Goal: Task Accomplishment & Management: Use online tool/utility

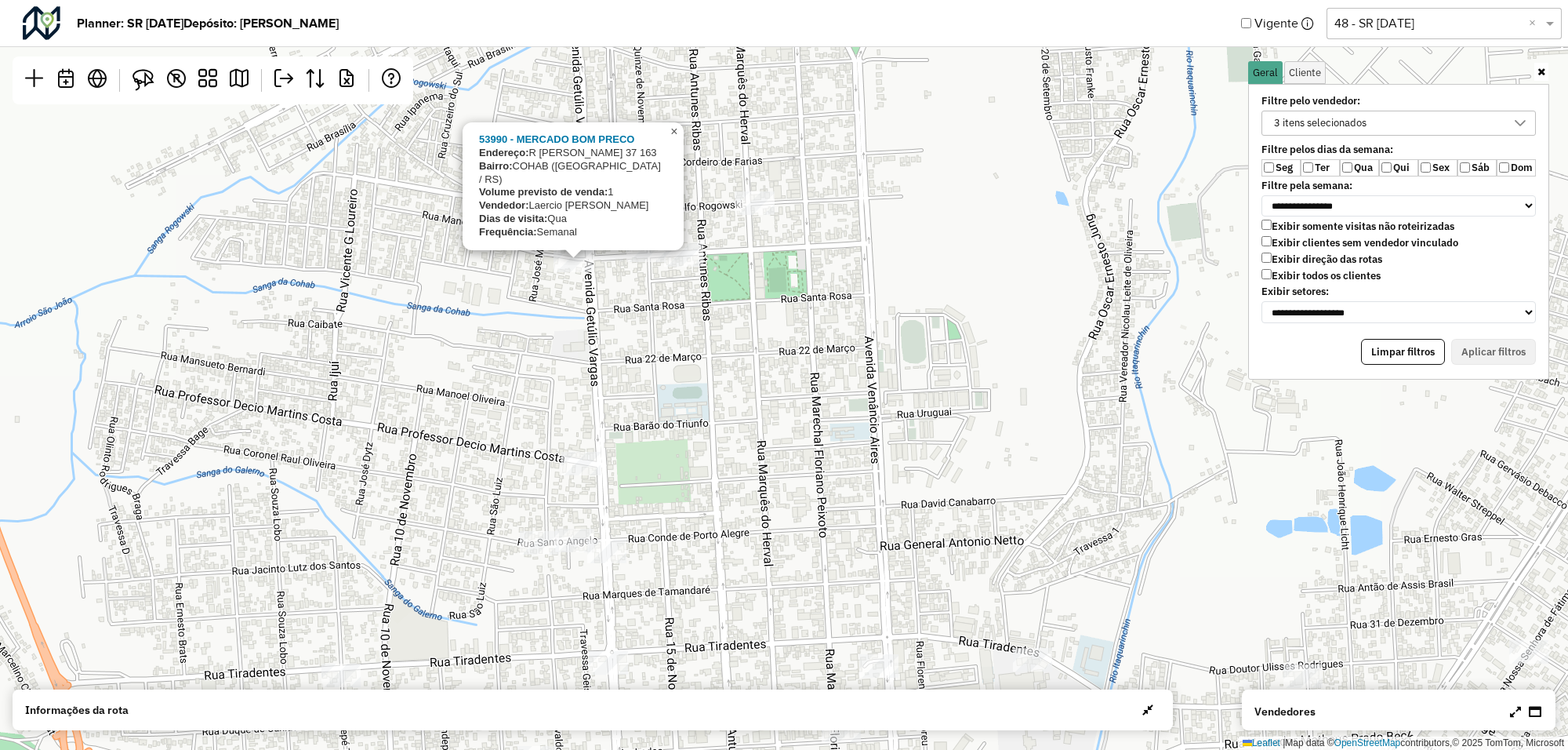
scroll to position [8, 58]
click at [671, 138] on span "×" at bounding box center [674, 131] width 7 height 14
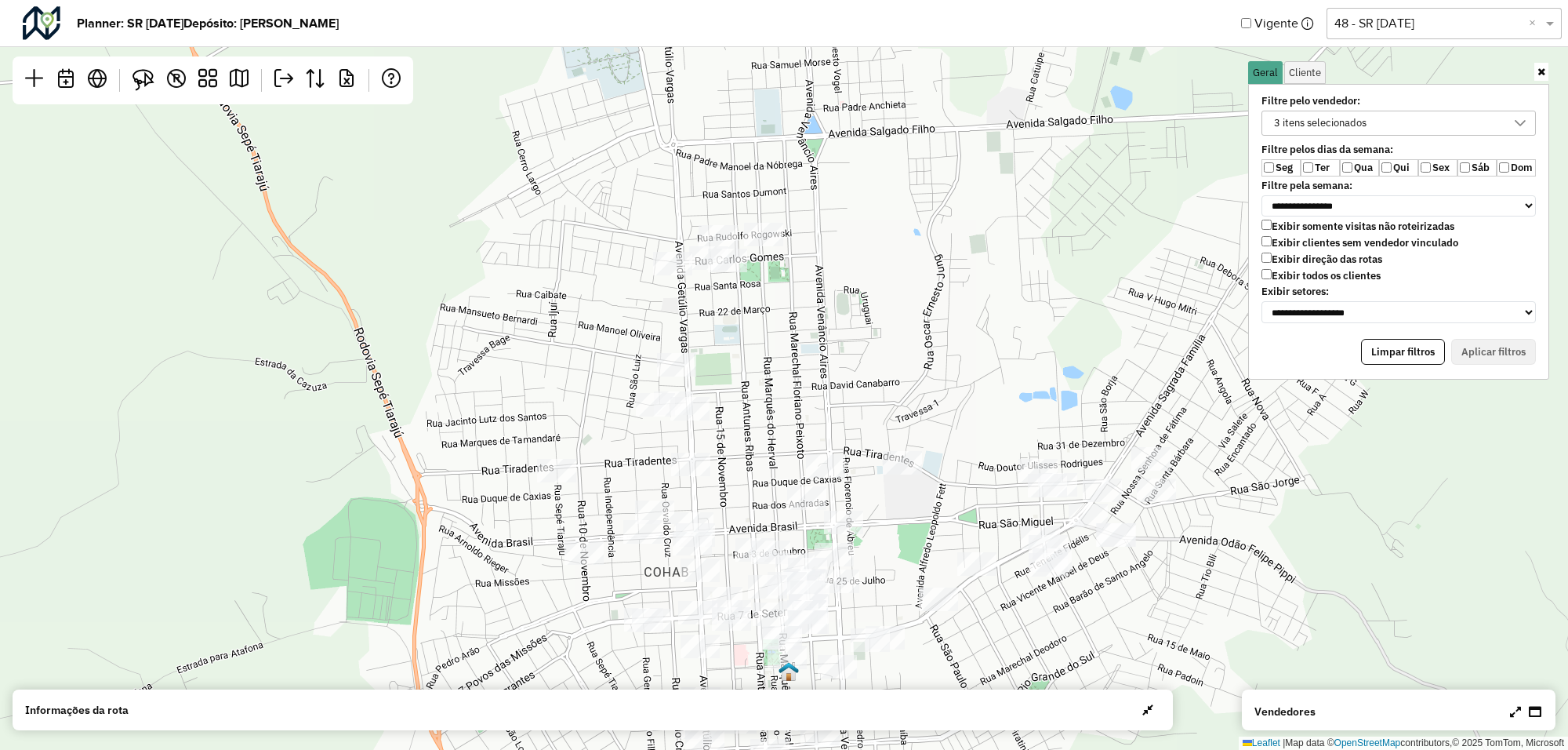
click at [1518, 126] on icon at bounding box center [1520, 123] width 13 height 13
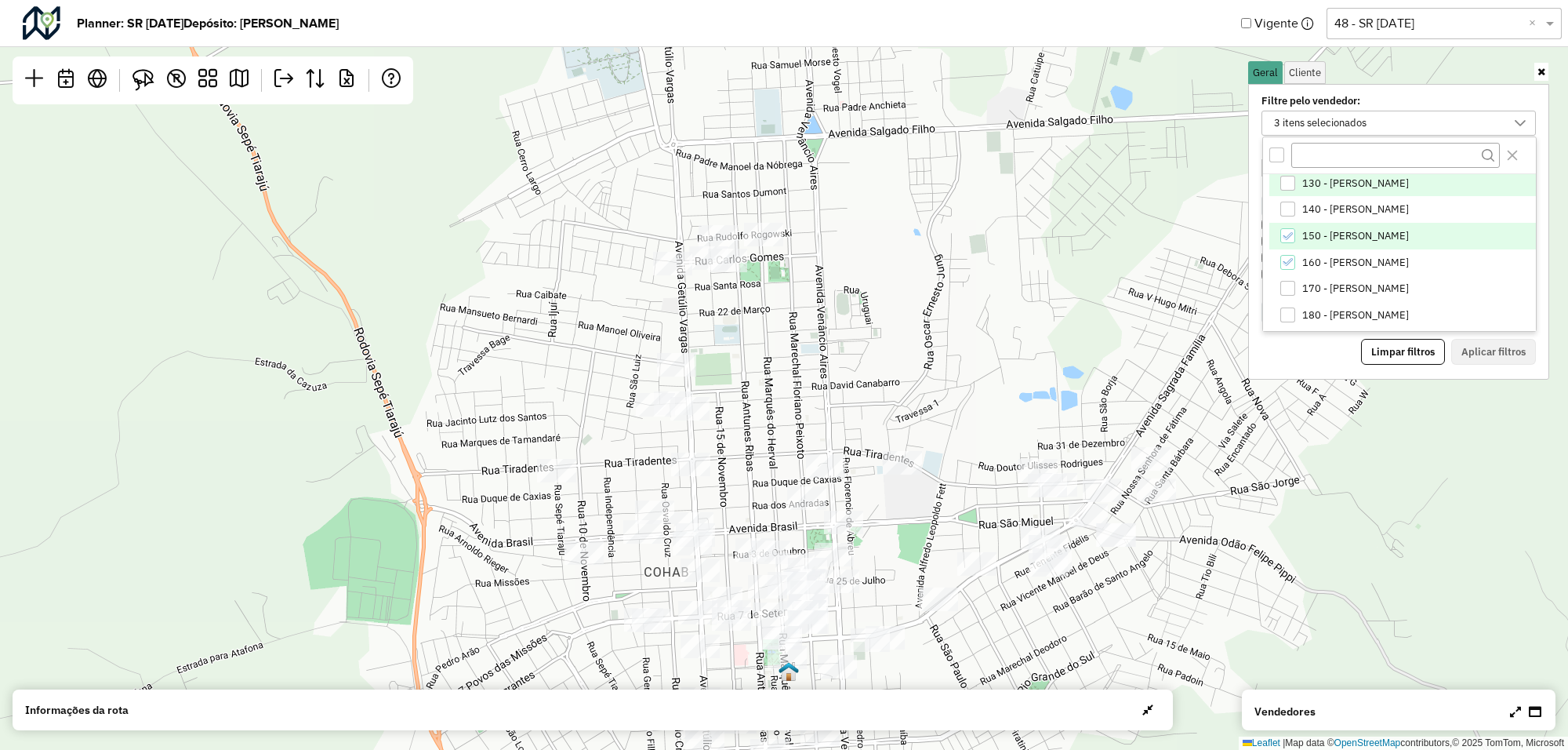
scroll to position [126, 0]
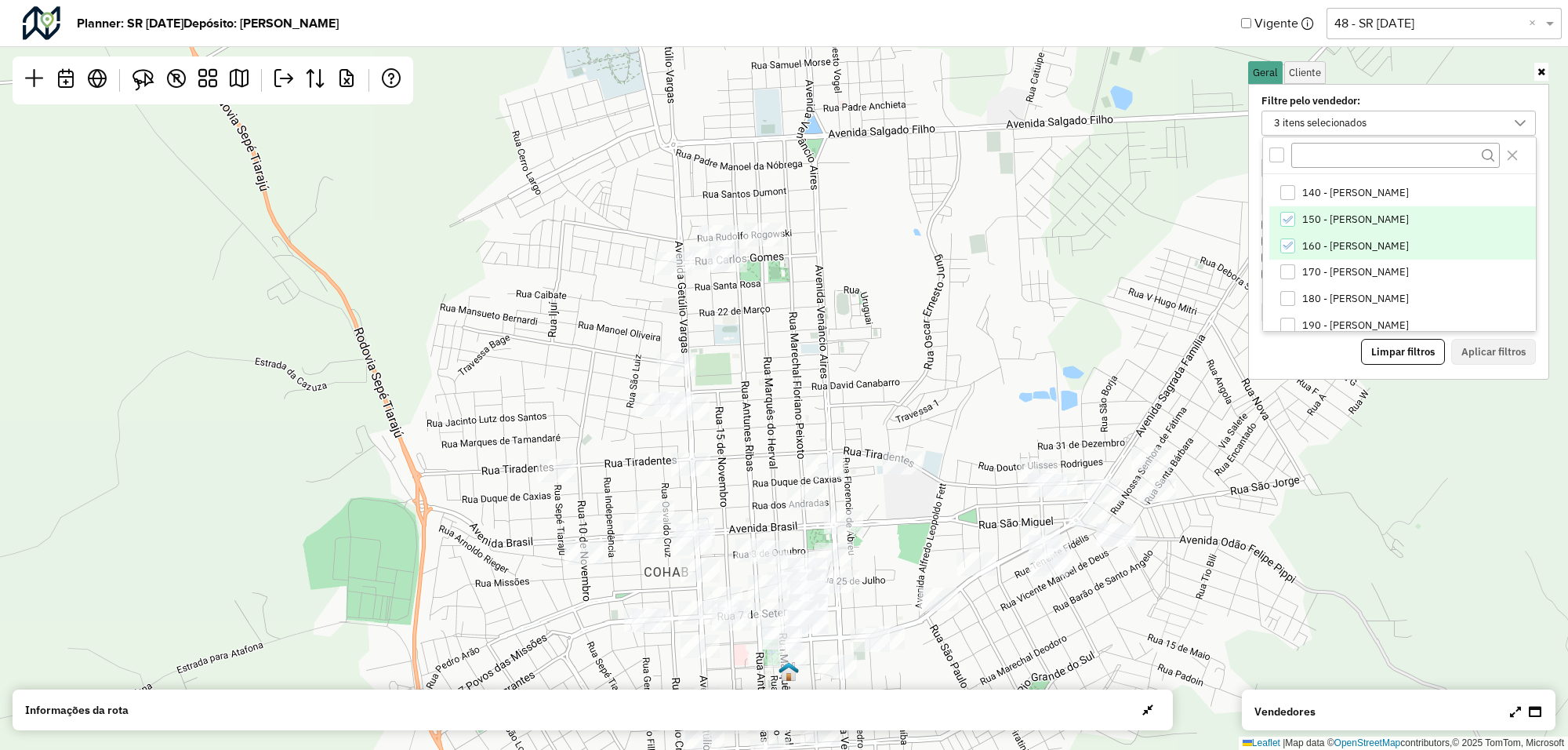
click at [1291, 245] on div "160 - Gabriel Gustavo Ribeiro Da Sil" at bounding box center [1287, 245] width 15 height 15
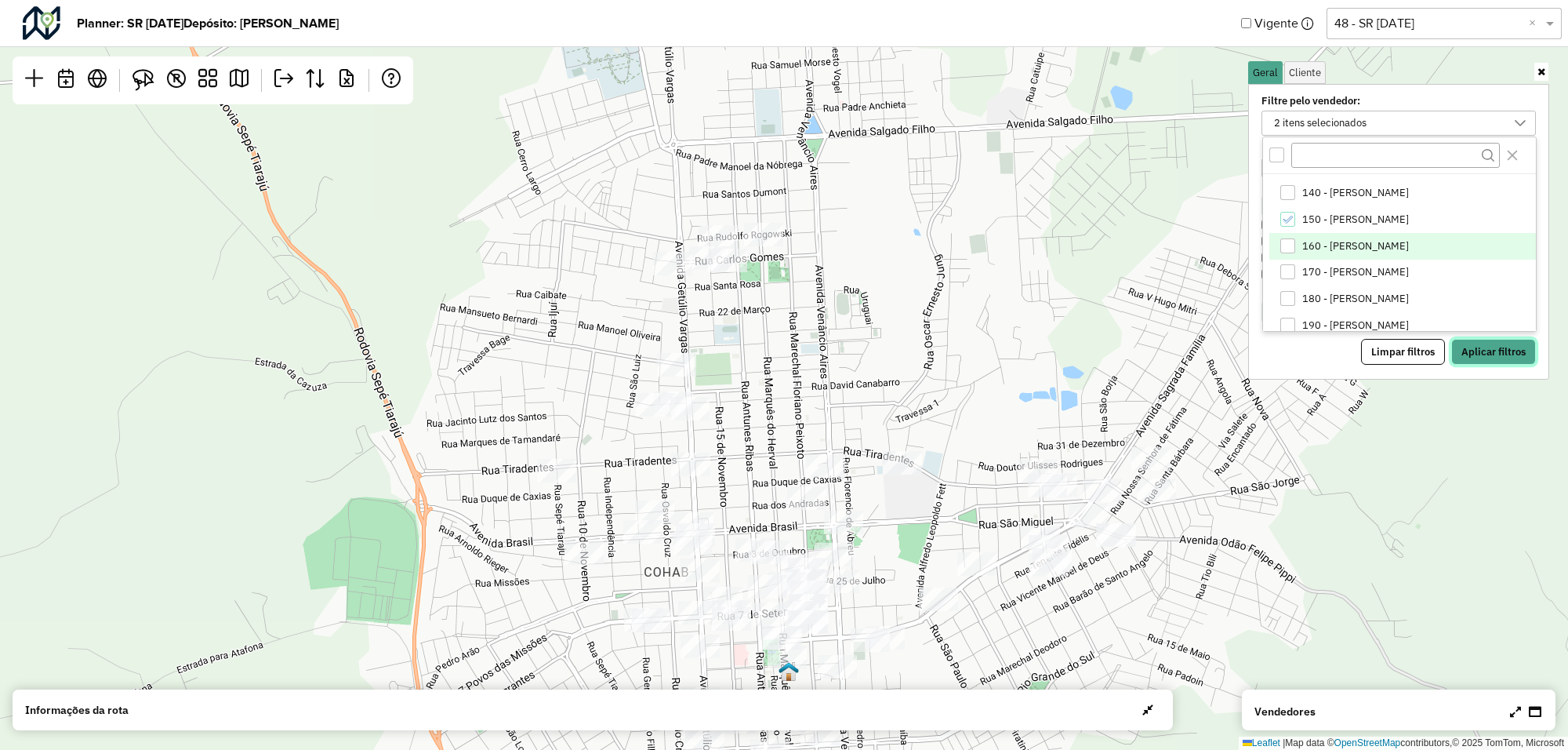
click at [1478, 341] on button "Aplicar filtros" at bounding box center [1494, 352] width 85 height 26
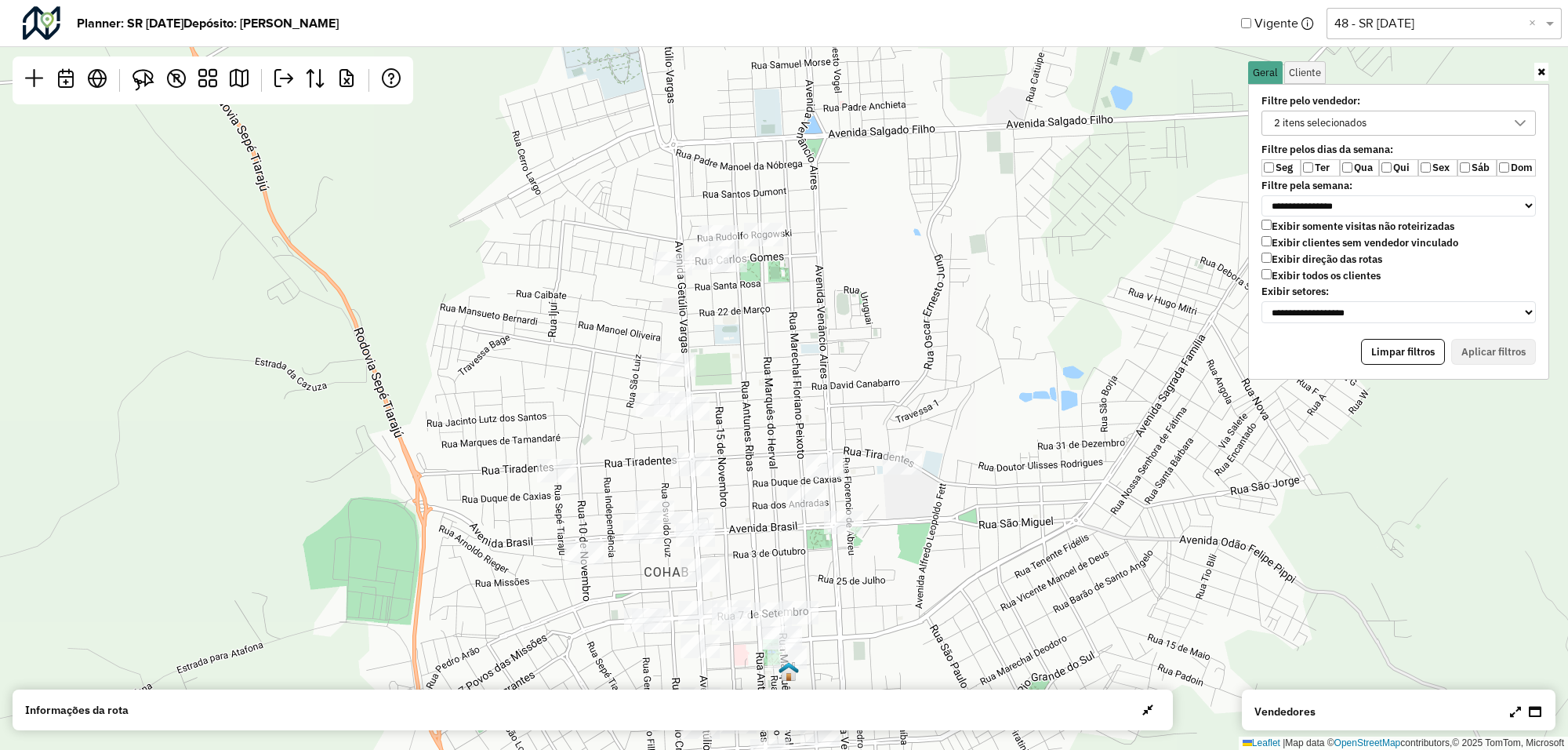
click at [1521, 127] on icon at bounding box center [1520, 123] width 13 height 13
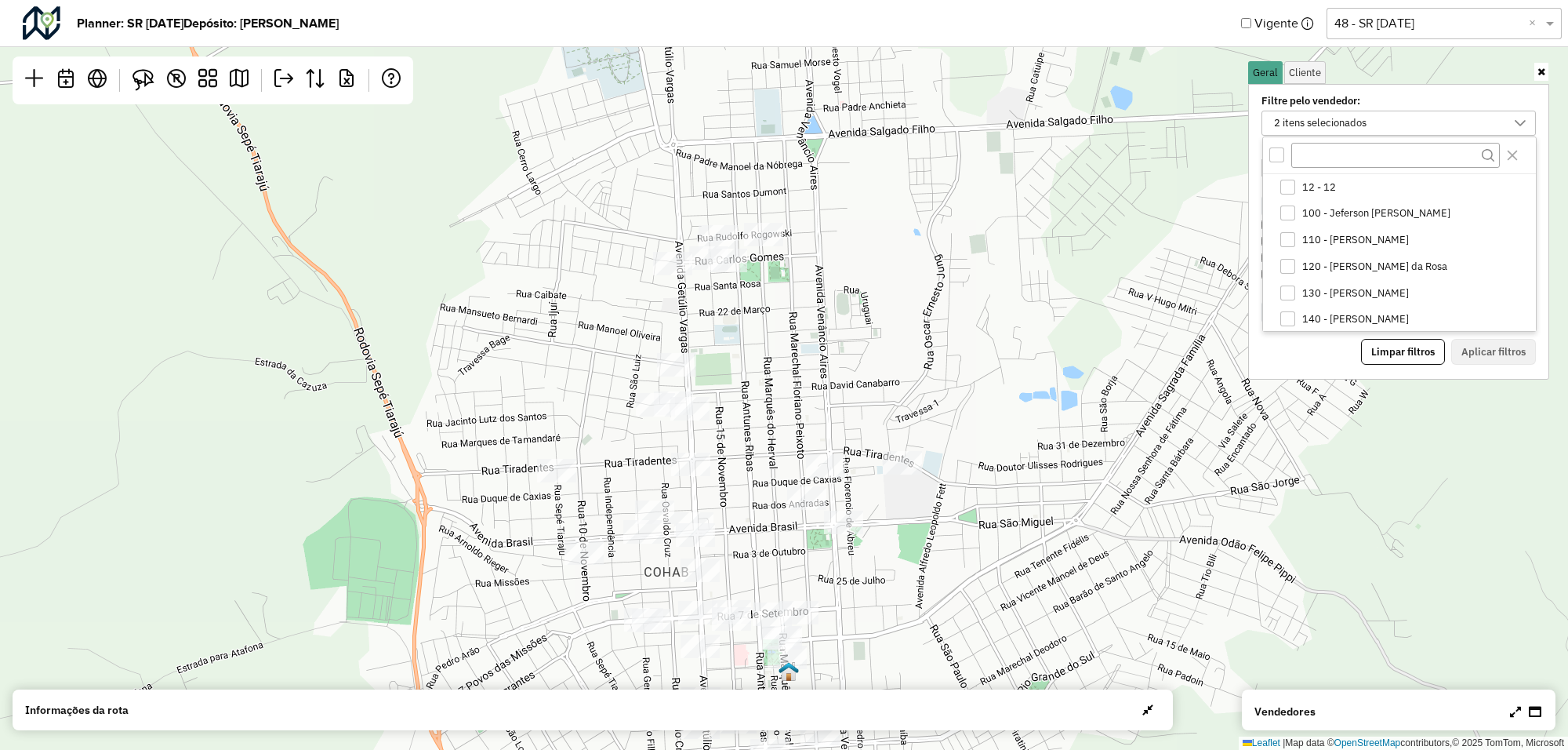
scroll to position [28, 0]
click at [1278, 158] on div "All items unselected" at bounding box center [1276, 154] width 15 height 15
click at [1279, 151] on icon "All items selected" at bounding box center [1277, 154] width 11 height 11
drag, startPoint x: 1290, startPoint y: 321, endPoint x: 1336, endPoint y: 323, distance: 46.0
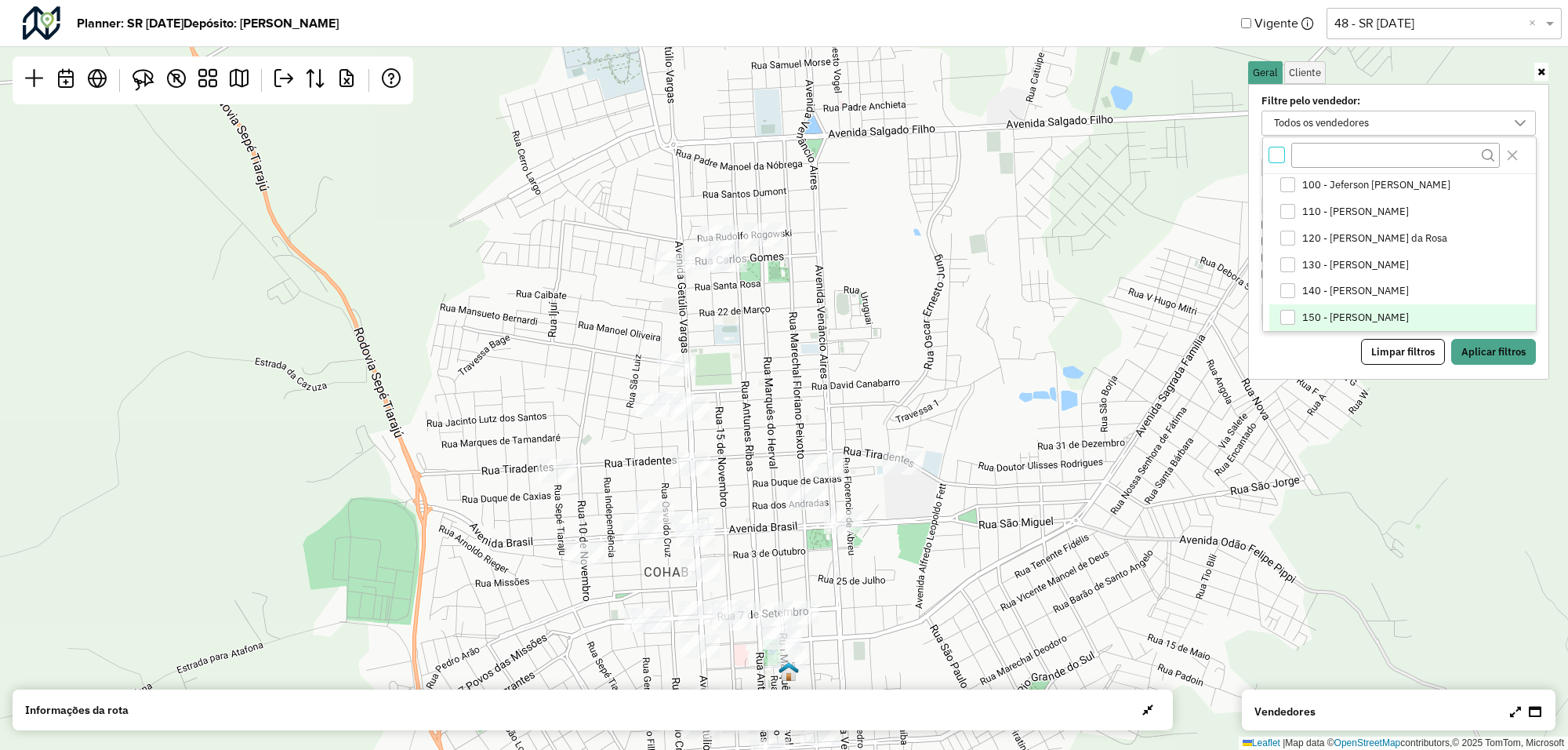
click at [1290, 320] on div "150 - Erito de Moraes Moura" at bounding box center [1287, 317] width 15 height 15
click at [1511, 347] on button "Aplicar filtros" at bounding box center [1494, 352] width 85 height 26
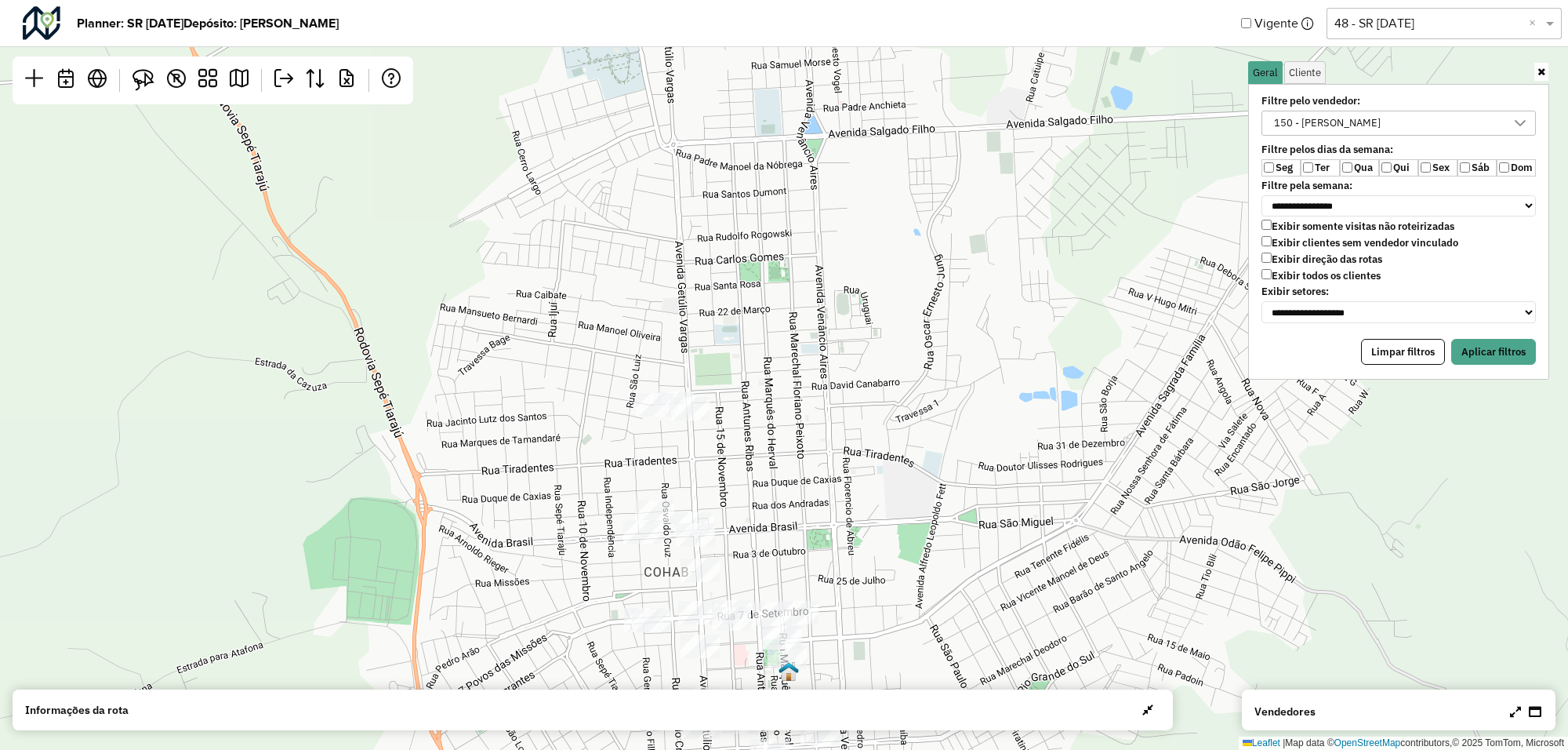
click at [1275, 167] on label "Seg" at bounding box center [1280, 168] width 39 height 18
click at [1459, 344] on button "Aplicar filtros" at bounding box center [1494, 352] width 85 height 26
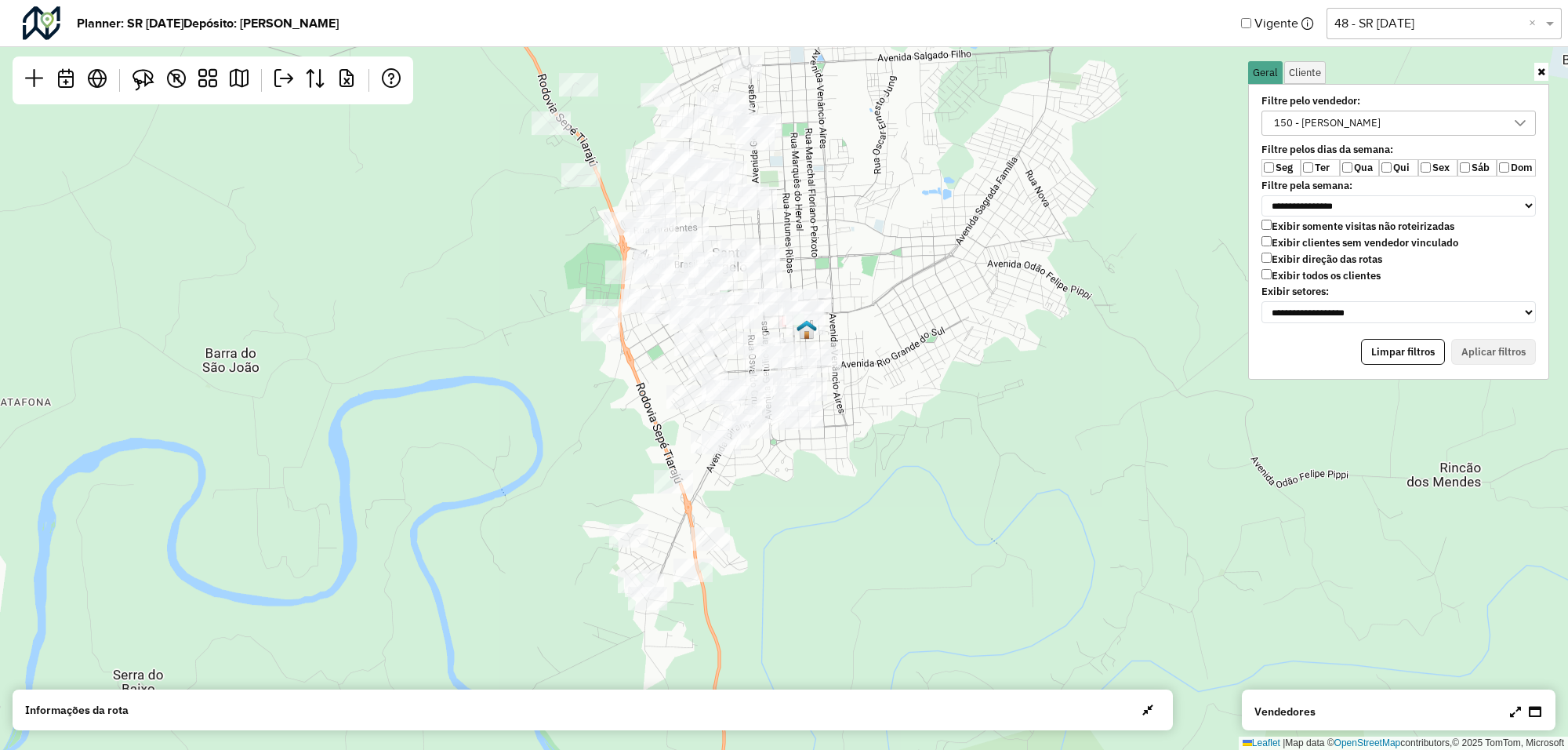
click at [1518, 127] on icon at bounding box center [1520, 123] width 13 height 13
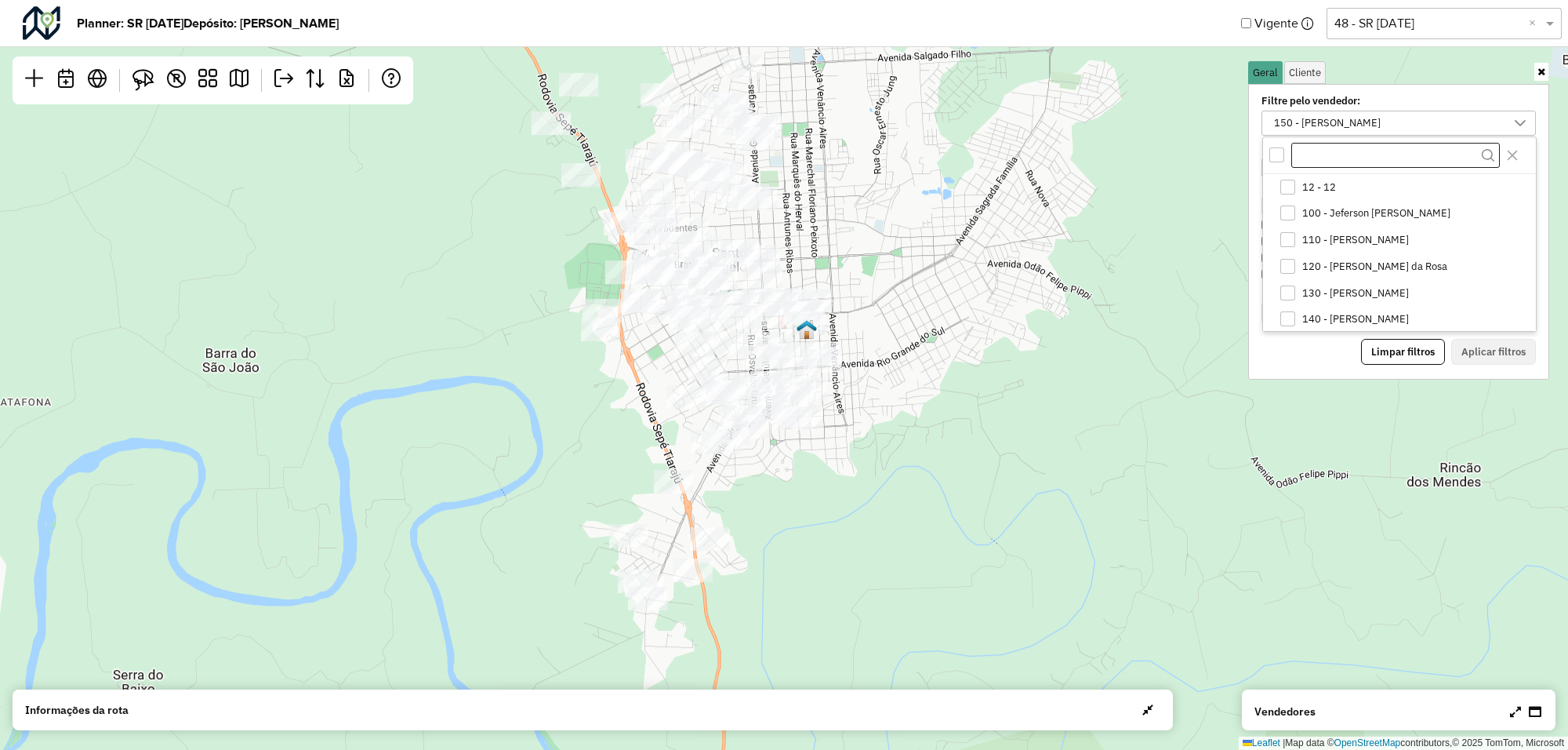
scroll to position [28, 0]
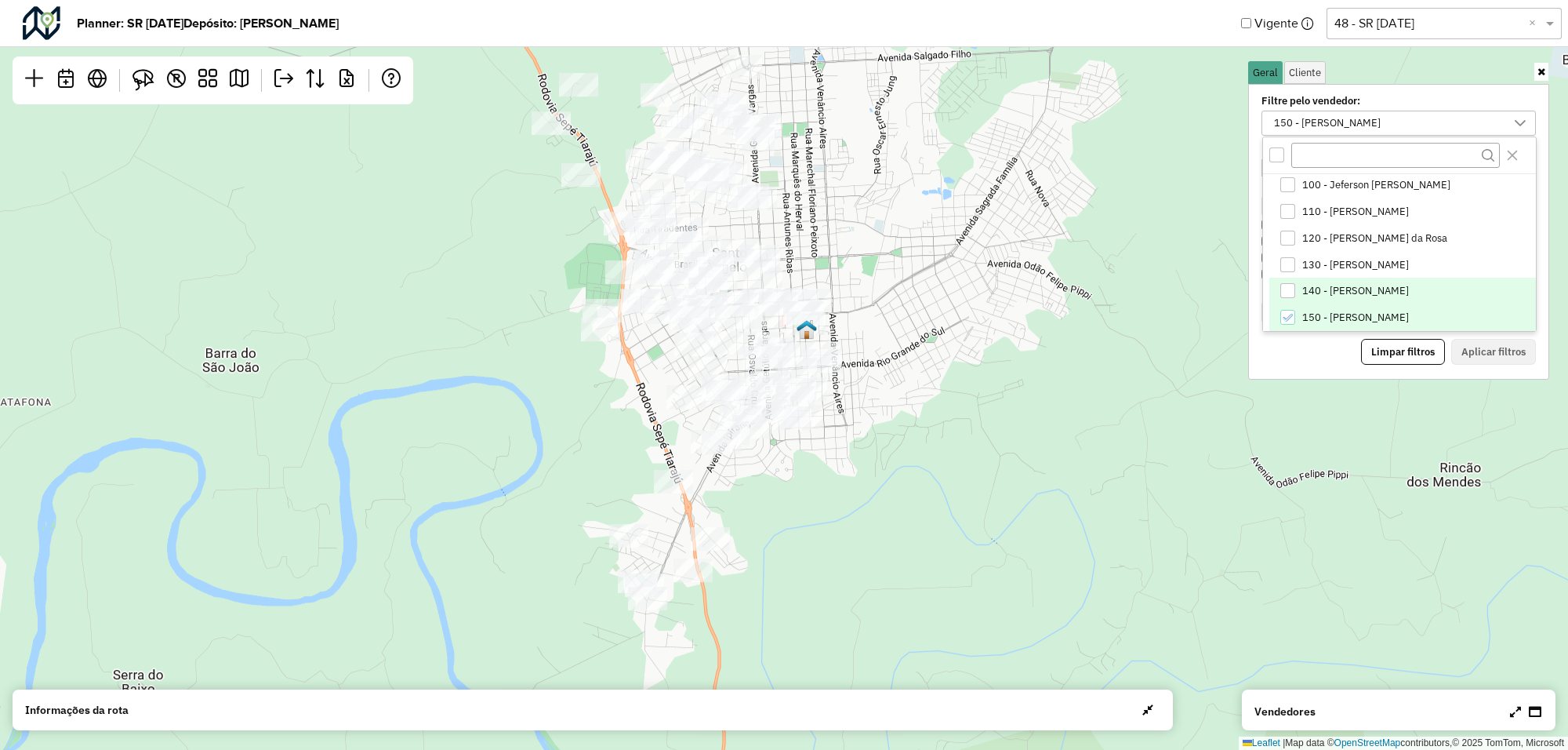
click at [1293, 288] on div "140 - Douglas Elias Hermes" at bounding box center [1287, 290] width 15 height 15
click at [1293, 311] on div "150 - Erito de Moraes Moura" at bounding box center [1287, 317] width 15 height 15
click at [1464, 347] on button "Aplicar filtros" at bounding box center [1494, 352] width 85 height 26
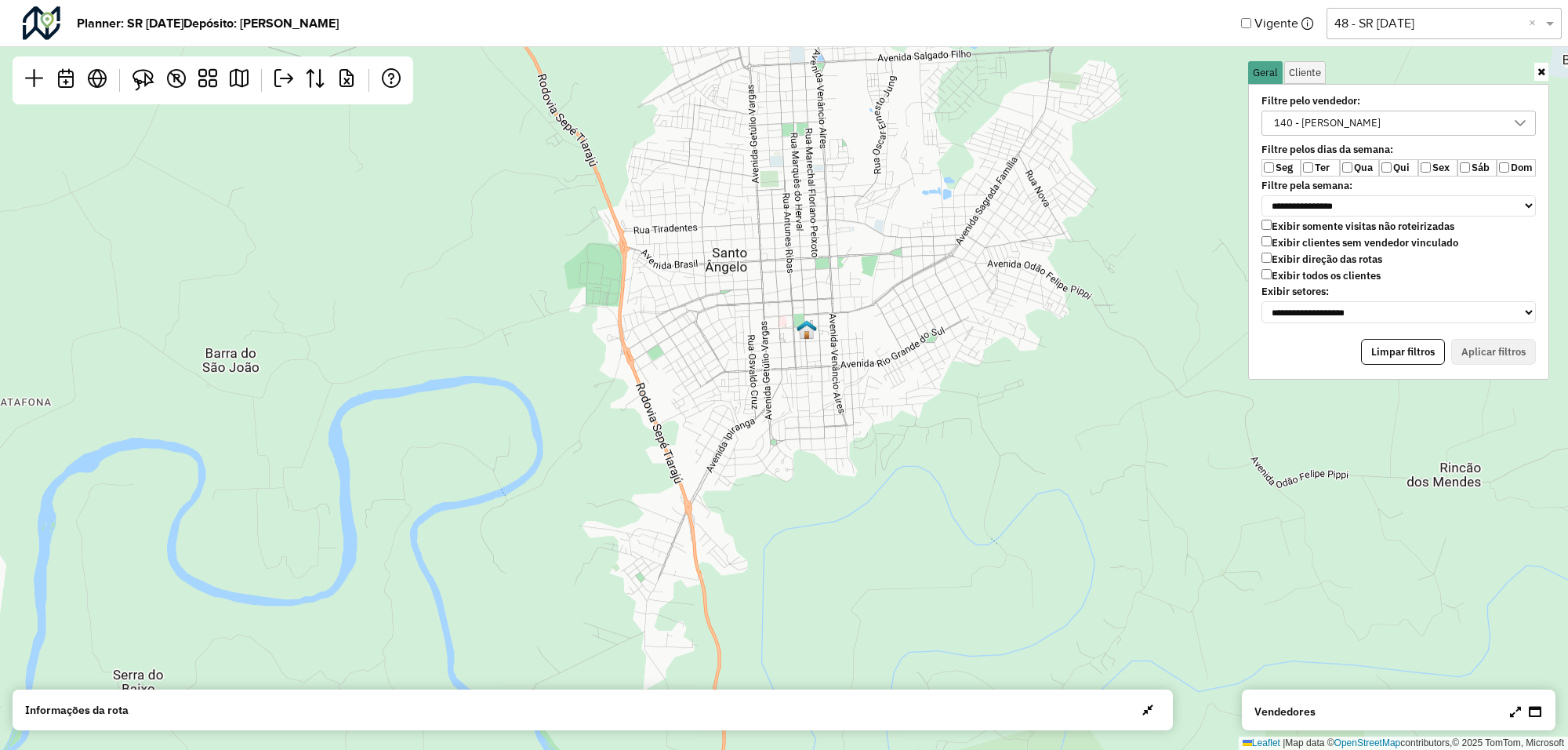
click at [1518, 123] on icon at bounding box center [1520, 123] width 11 height 6
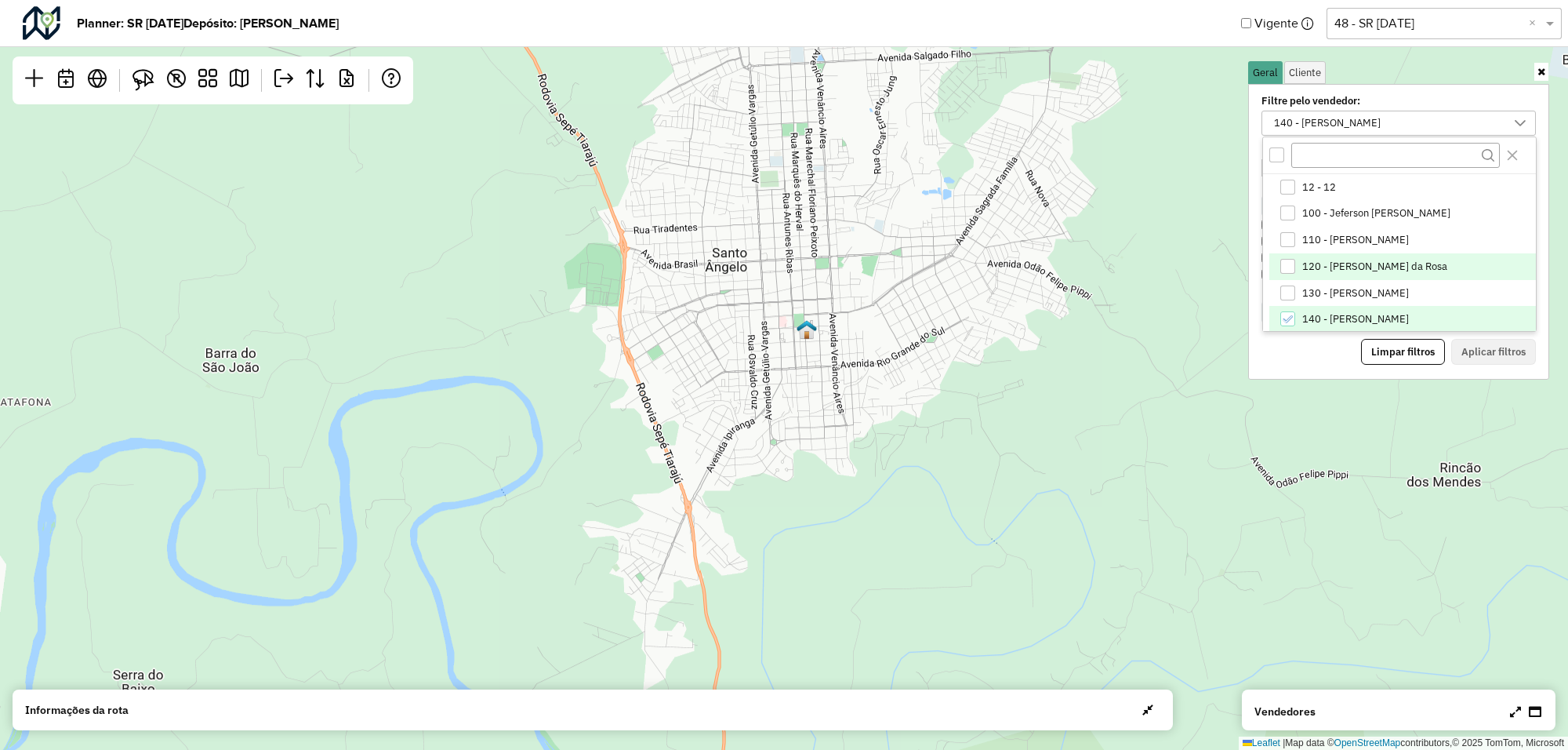
scroll to position [2, 0]
click at [1289, 315] on icon "140 - Douglas Elias Hermes" at bounding box center [1287, 317] width 11 height 11
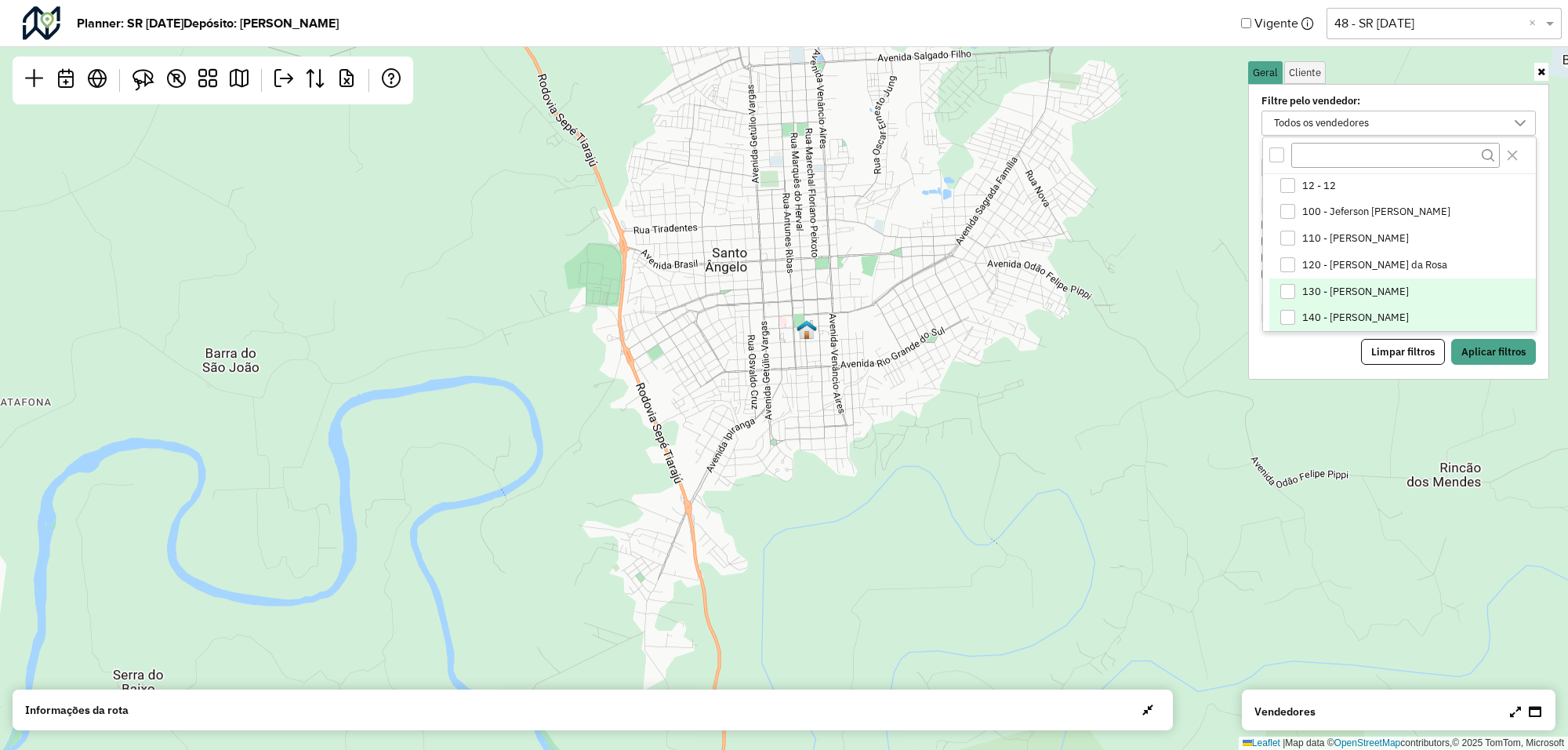
scroll to position [100, 0]
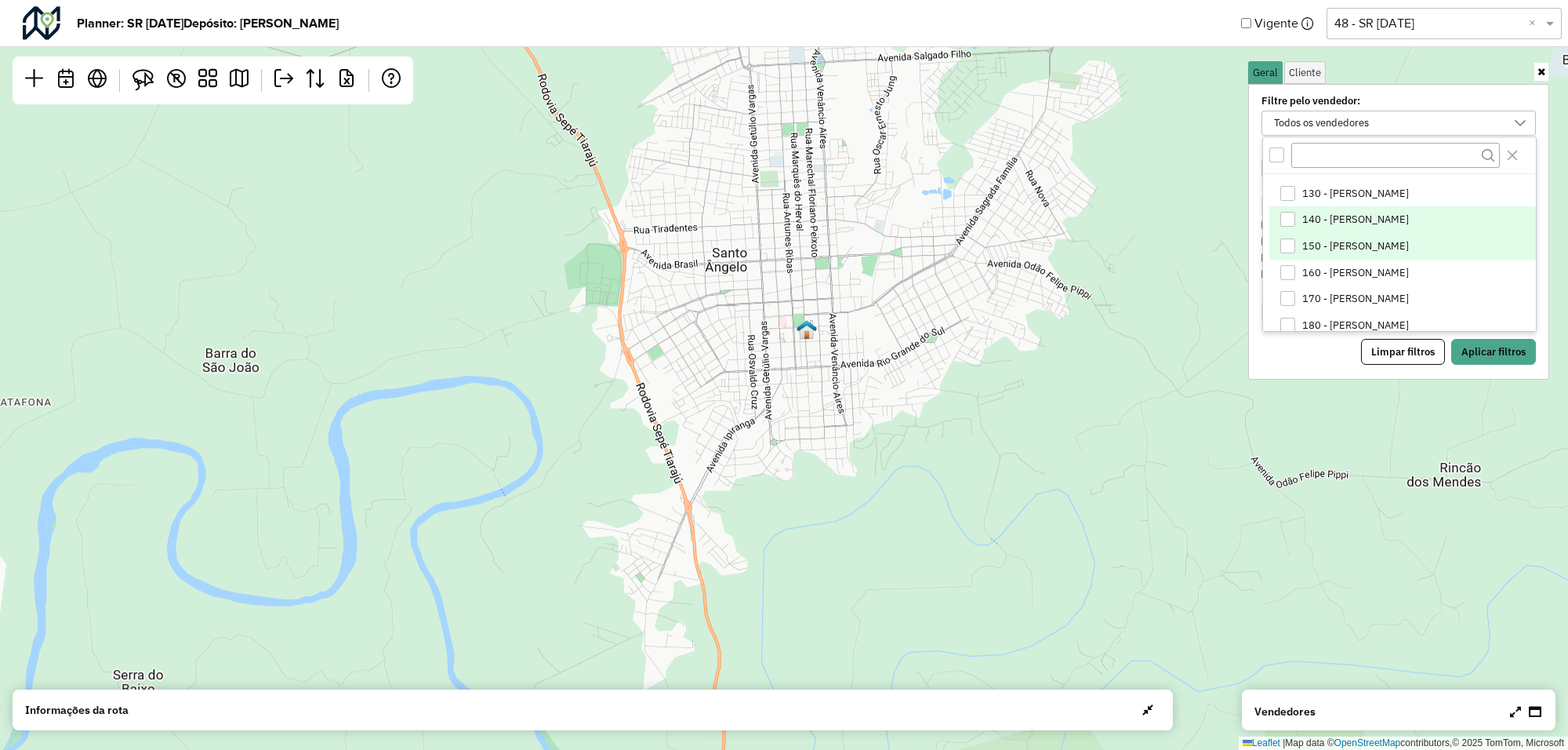
click at [1291, 245] on div "150 - Erito de Moraes Moura" at bounding box center [1287, 245] width 15 height 15
click at [1486, 350] on button "Aplicar filtros" at bounding box center [1494, 352] width 85 height 26
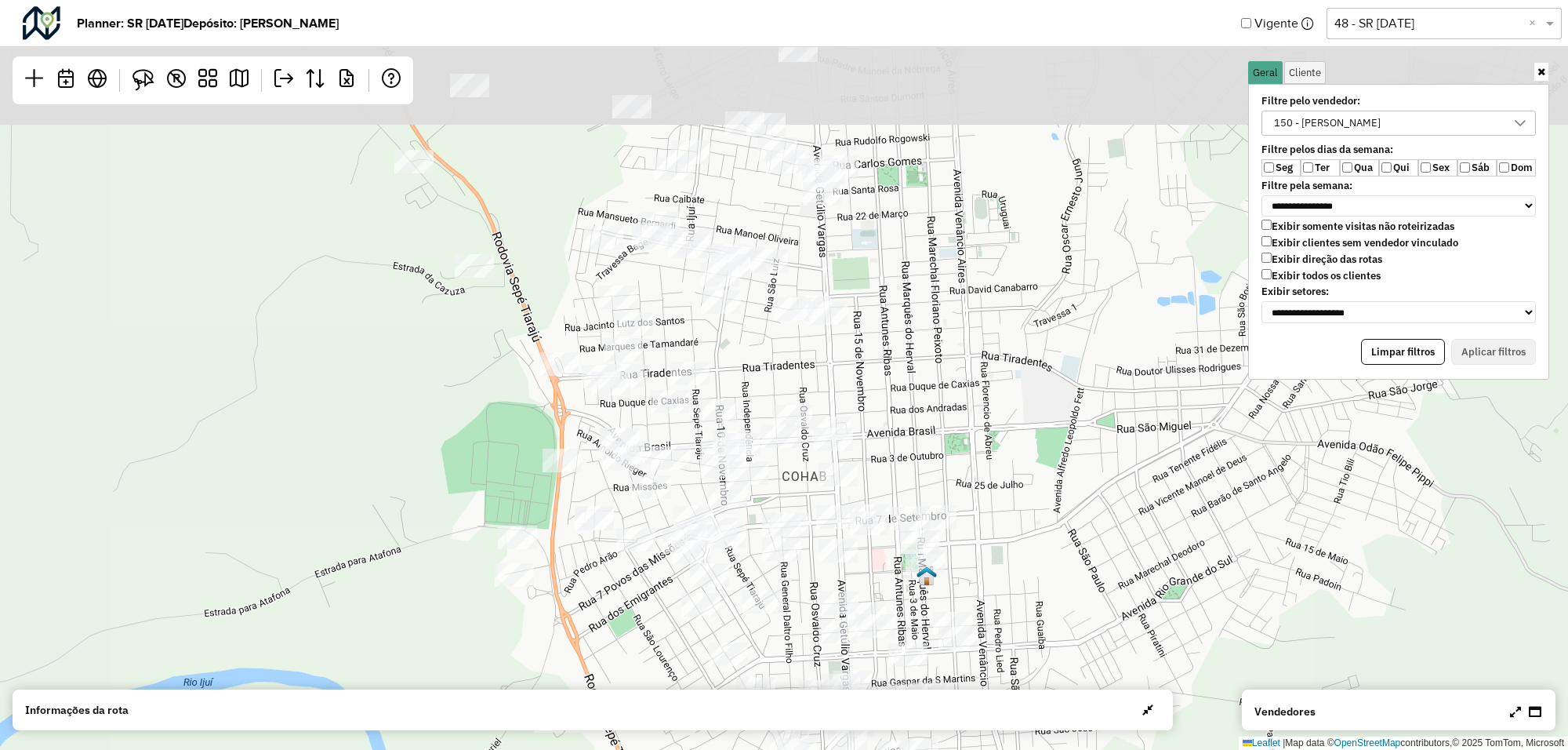
drag, startPoint x: 723, startPoint y: 183, endPoint x: 773, endPoint y: 421, distance: 243.2
click at [773, 421] on div "Leaflet | Map data © OpenStreetMap contributors,© 2025 TomTom, Microsoft" at bounding box center [784, 375] width 1568 height 750
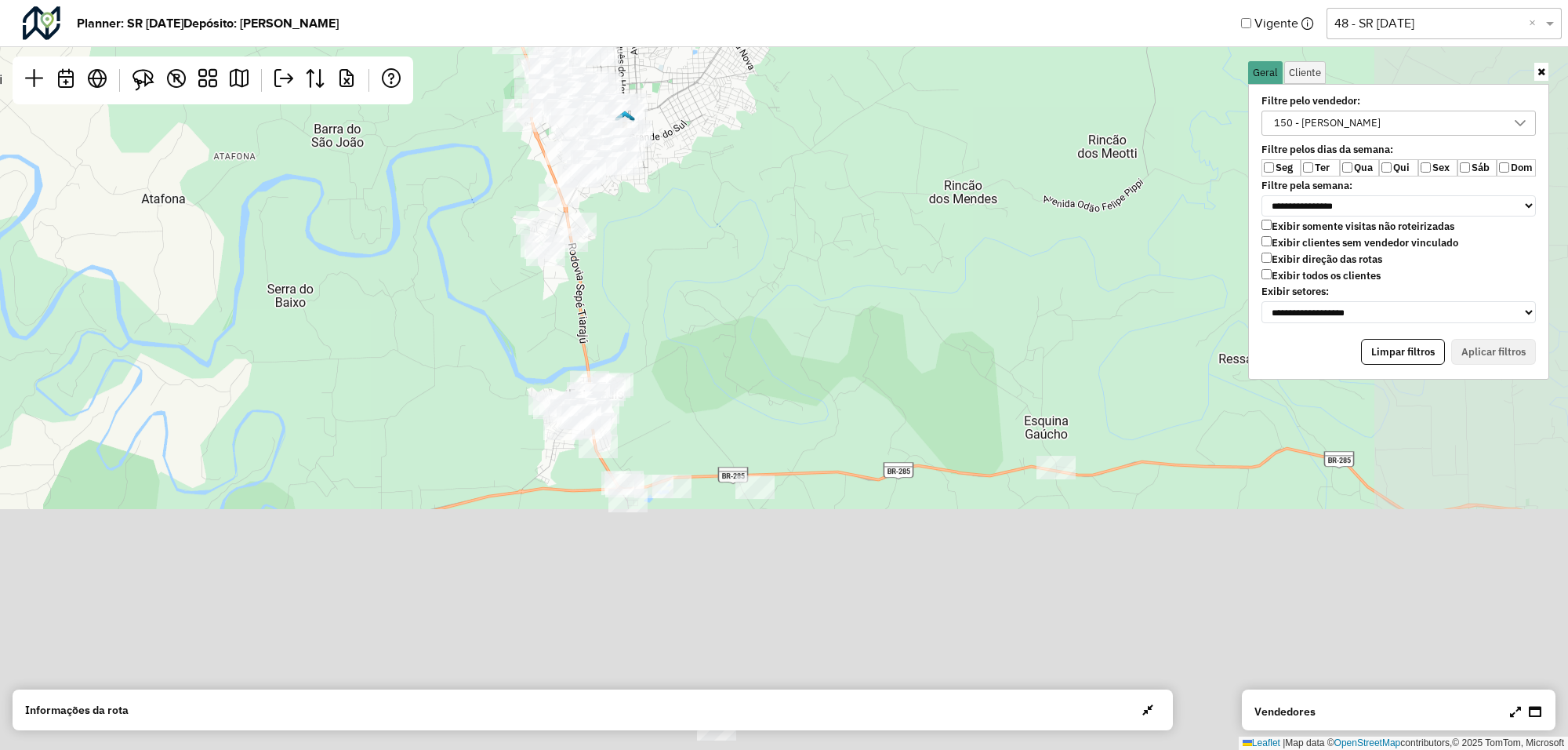
drag, startPoint x: 893, startPoint y: 475, endPoint x: 707, endPoint y: 259, distance: 285.0
click at [706, 257] on div "Leaflet | Map data © OpenStreetMap contributors,© 2025 TomTom, Microsoft" at bounding box center [784, 375] width 1568 height 750
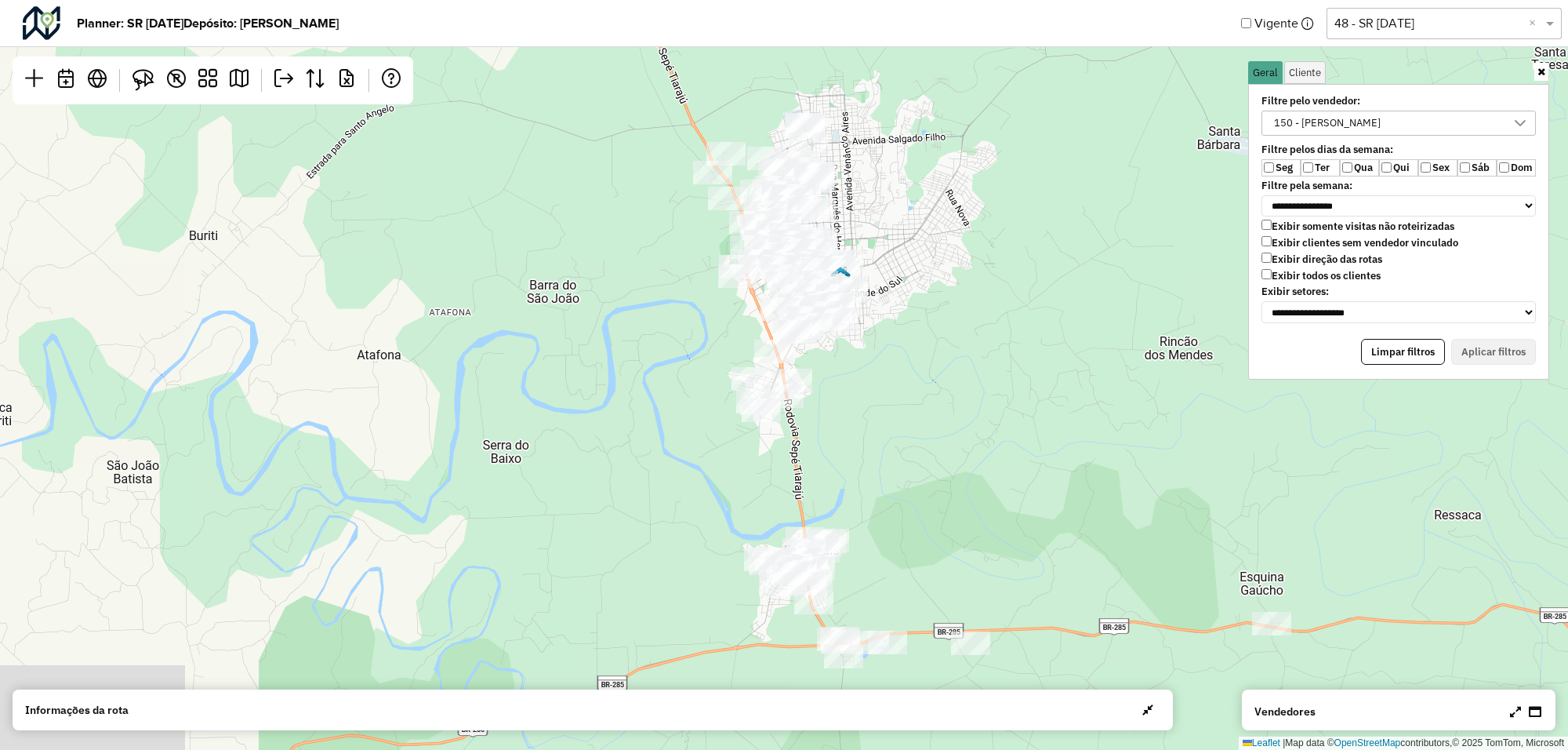
drag, startPoint x: 633, startPoint y: 257, endPoint x: 849, endPoint y: 431, distance: 277.4
click at [849, 431] on div "Leaflet | Map data © OpenStreetMap contributors,© 2025 TomTom, Microsoft" at bounding box center [784, 375] width 1568 height 750
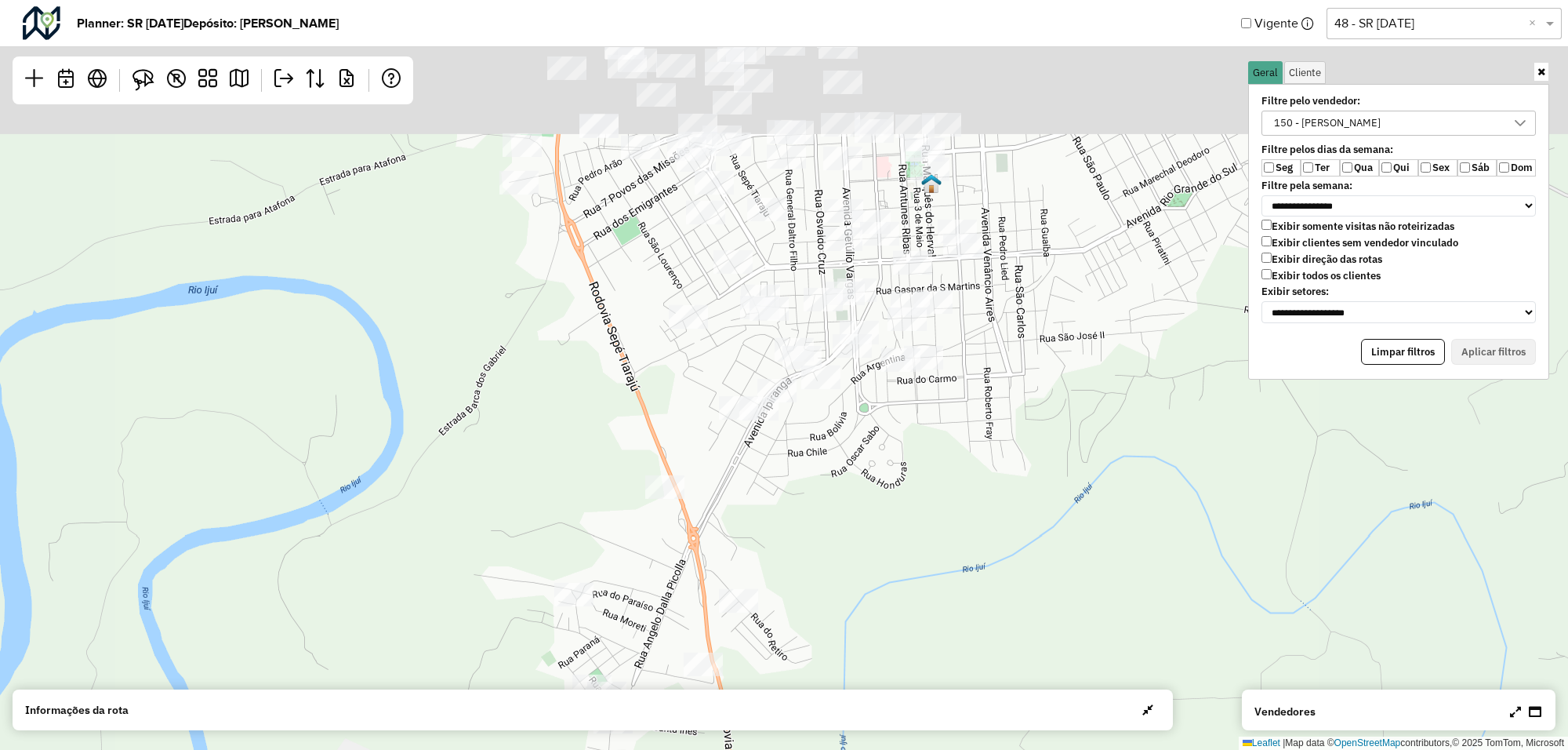
drag, startPoint x: 788, startPoint y: 283, endPoint x: 837, endPoint y: 471, distance: 194.3
click at [837, 471] on div "Leaflet | Map data © OpenStreetMap contributors,© 2025 TomTom, Microsoft" at bounding box center [784, 375] width 1568 height 750
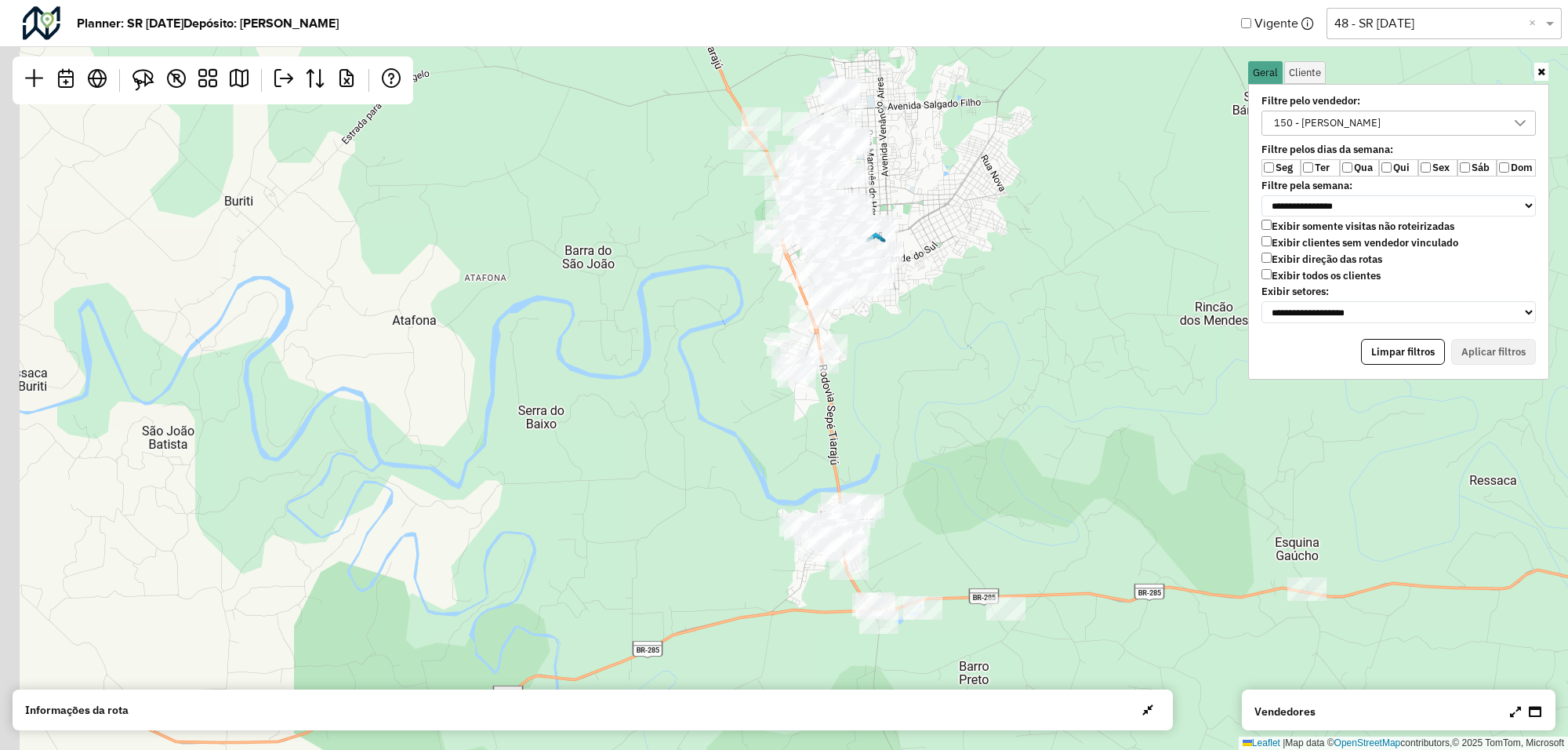
drag, startPoint x: 869, startPoint y: 549, endPoint x: 889, endPoint y: 445, distance: 105.9
click at [901, 487] on div "Leaflet | Map data © OpenStreetMap contributors,© 2025 TomTom, Microsoft" at bounding box center [784, 375] width 1568 height 750
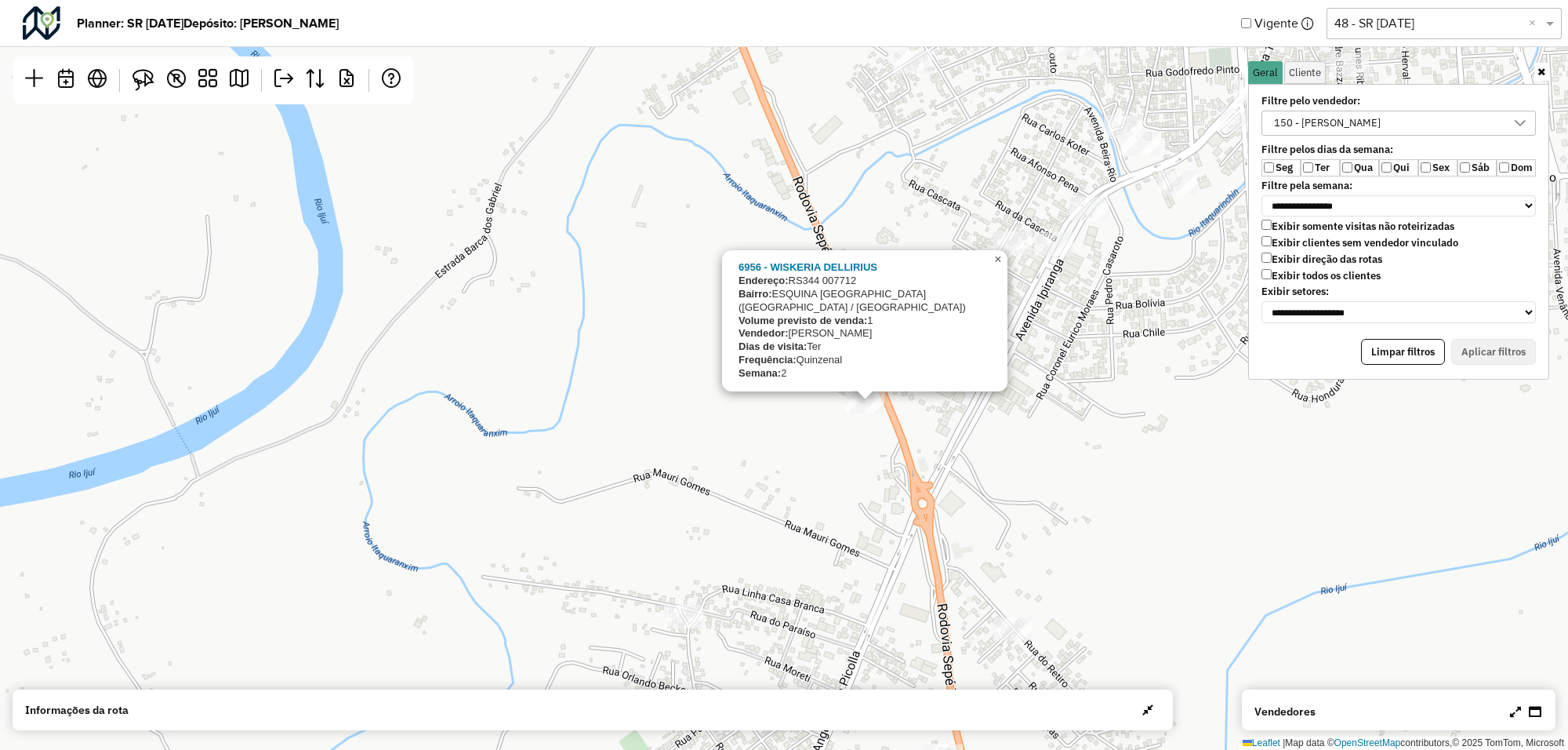
click at [997, 266] on span "×" at bounding box center [997, 259] width 7 height 14
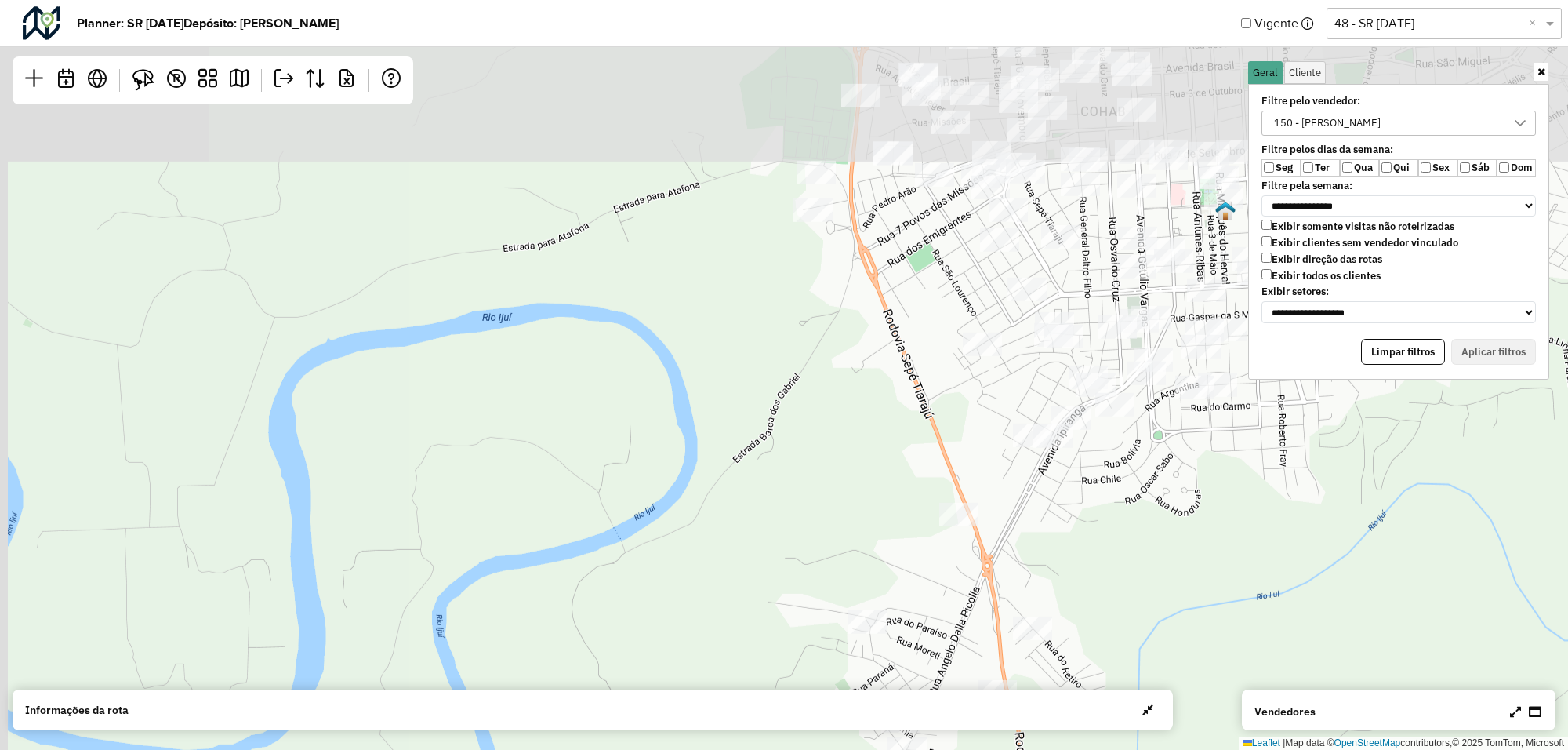
drag, startPoint x: 985, startPoint y: 269, endPoint x: 1005, endPoint y: 433, distance: 165.2
click at [1005, 433] on div "Leaflet | Map data © OpenStreetMap contributors,© 2025 TomTom, Microsoft" at bounding box center [784, 375] width 1568 height 750
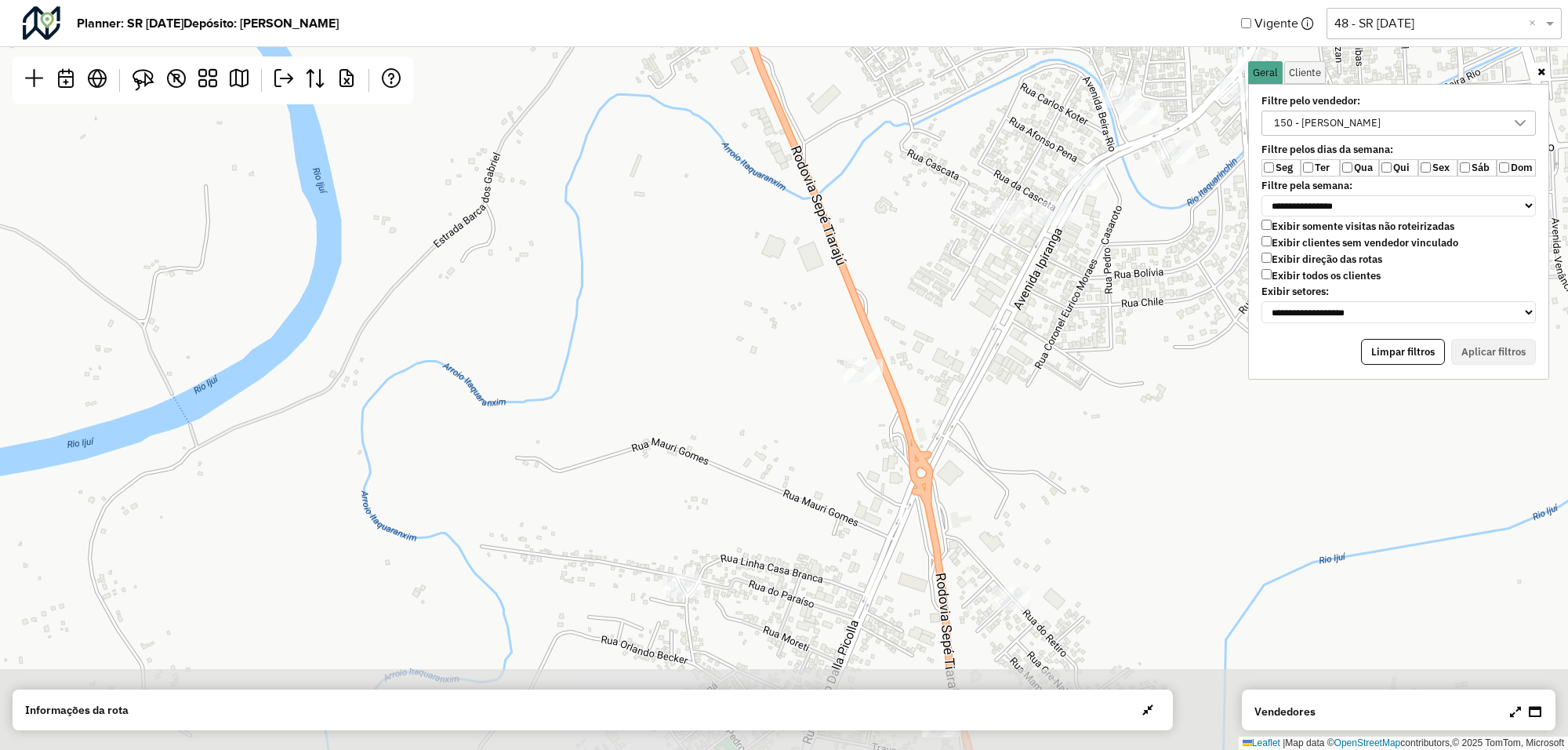
drag, startPoint x: 985, startPoint y: 524, endPoint x: 909, endPoint y: 385, distance: 158.4
click at [918, 385] on div "Leaflet | Map data © OpenStreetMap contributors,© 2025 TomTom, Microsoft" at bounding box center [784, 375] width 1568 height 750
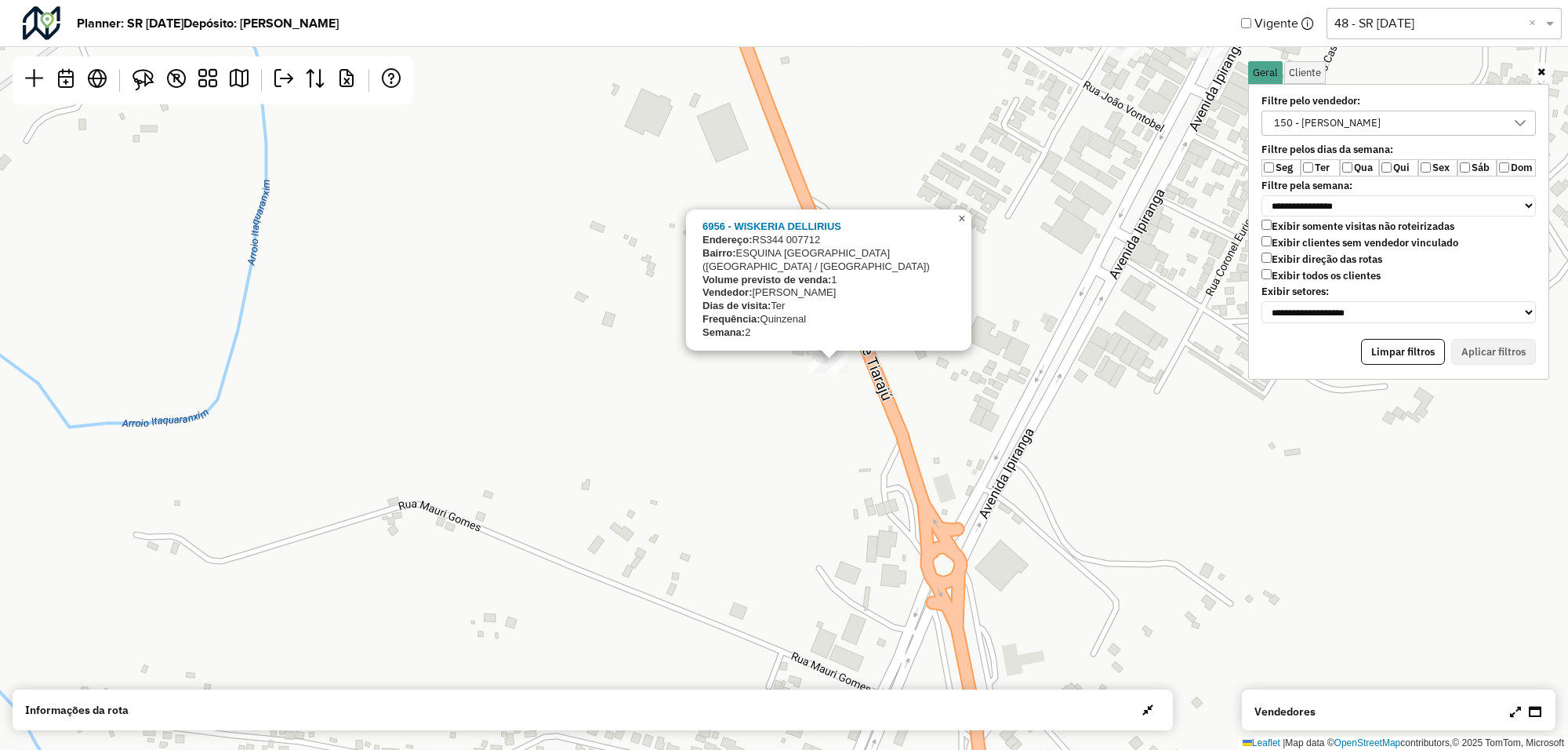
click at [961, 225] on span "×" at bounding box center [961, 218] width 7 height 14
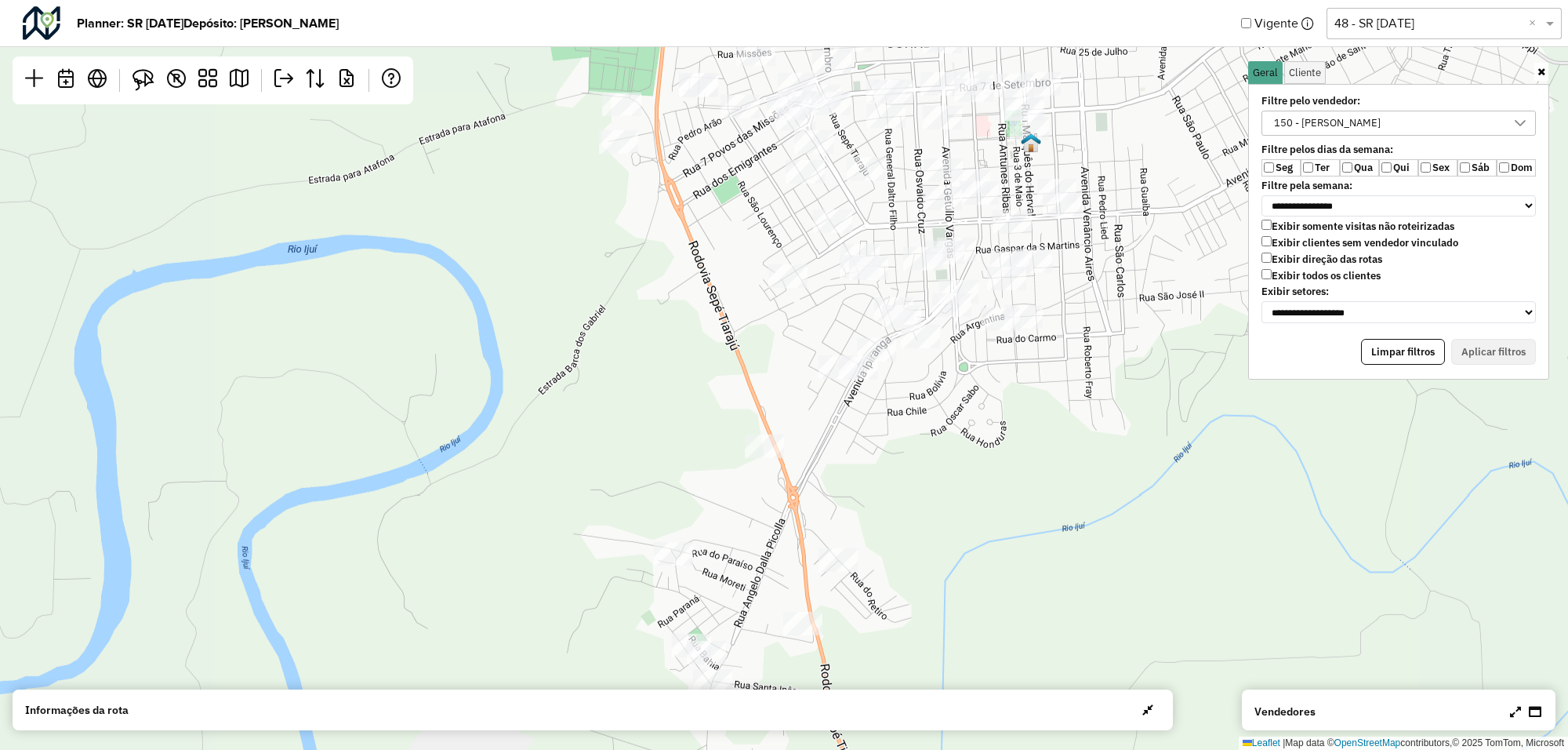
drag, startPoint x: 1028, startPoint y: 413, endPoint x: 778, endPoint y: 517, distance: 270.8
click at [778, 519] on div "Leaflet | Map data © OpenStreetMap contributors,© 2025 TomTom, Microsoft" at bounding box center [784, 375] width 1568 height 750
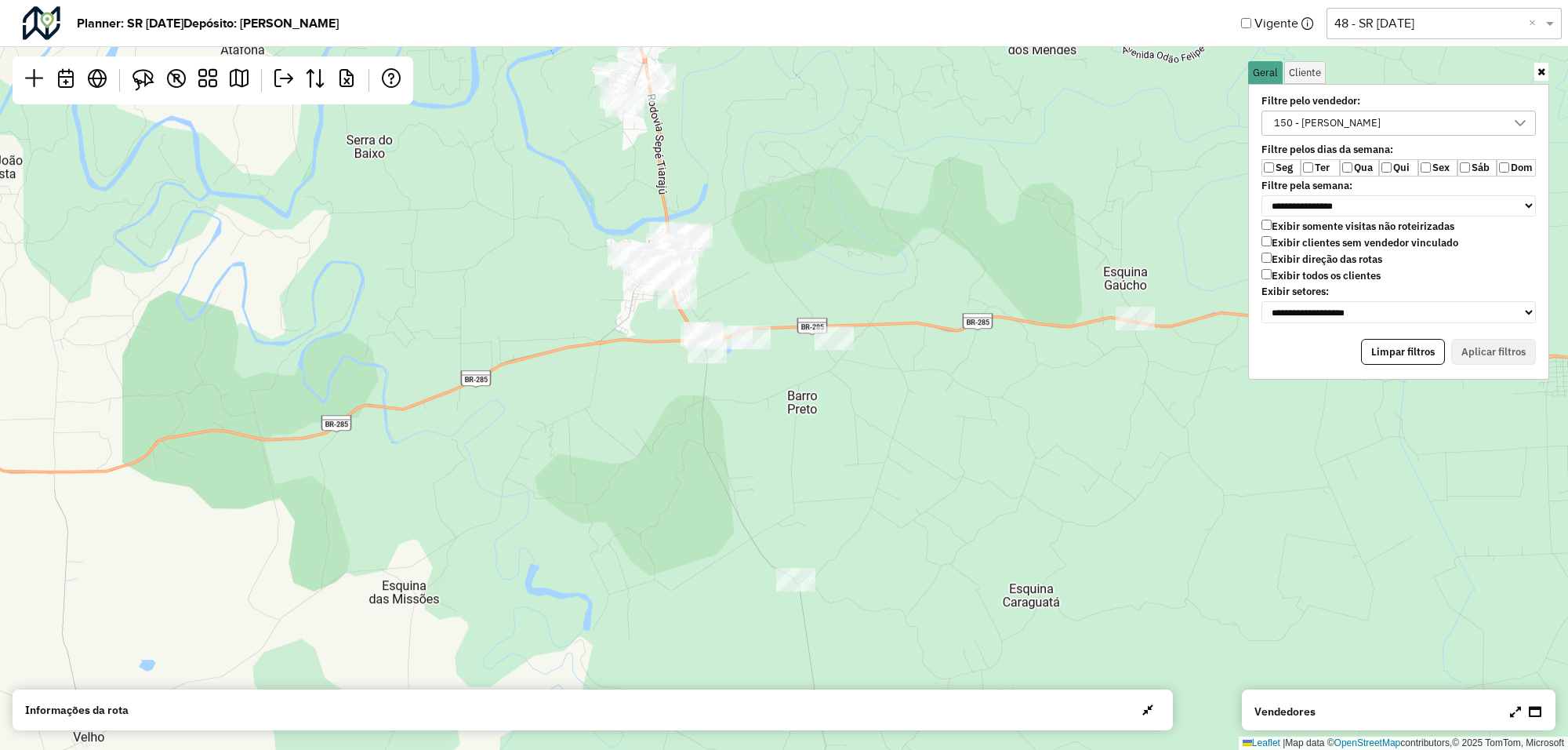
drag, startPoint x: 762, startPoint y: 535, endPoint x: 644, endPoint y: 134, distance: 418.0
click at [644, 134] on div "Leaflet | Map data © OpenStreetMap contributors,© 2025 TomTom, Microsoft" at bounding box center [784, 375] width 1568 height 750
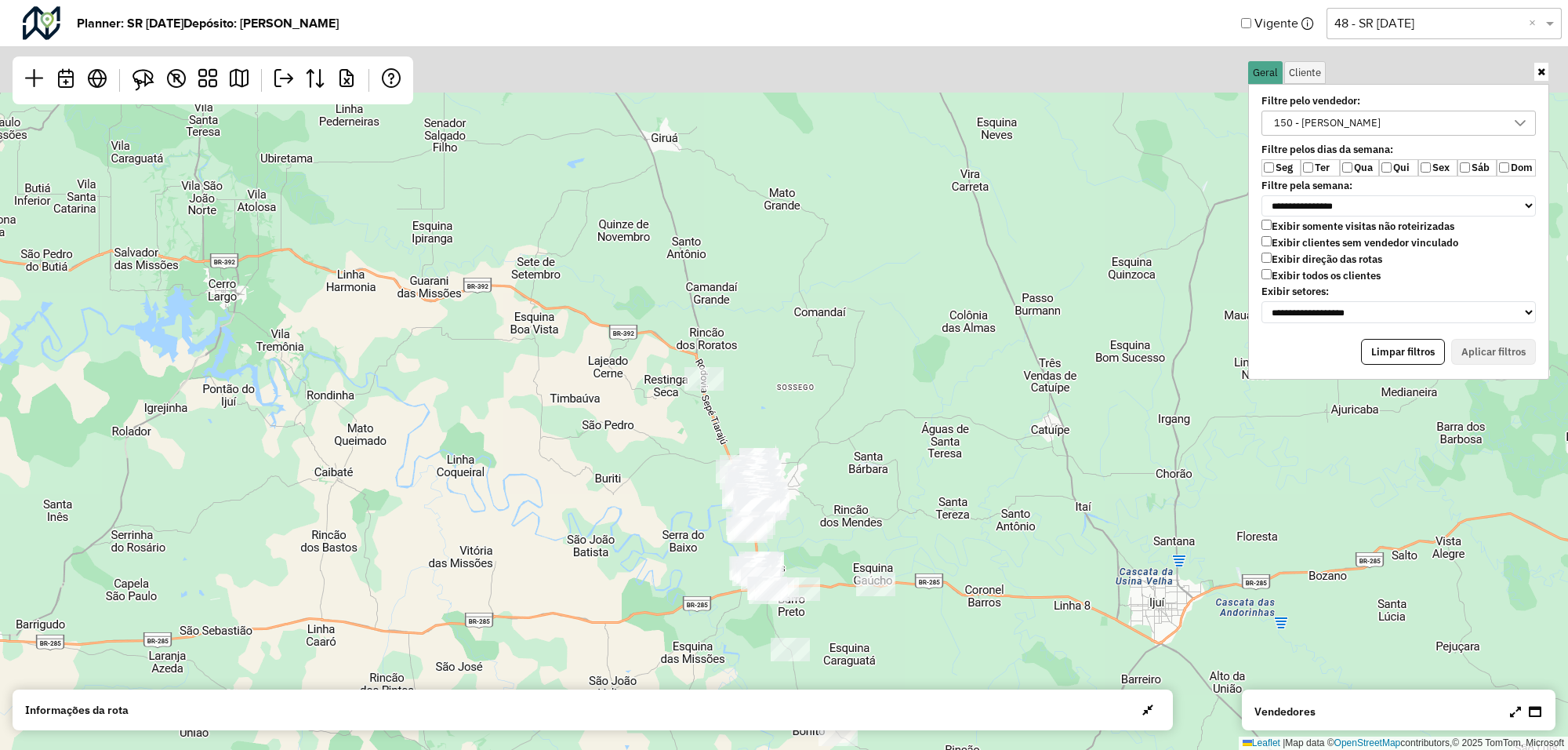
drag, startPoint x: 798, startPoint y: 222, endPoint x: 796, endPoint y: 404, distance: 182.0
click at [796, 404] on div "Leaflet | Map data © OpenStreetMap contributors,© 2025 TomTom, Microsoft" at bounding box center [784, 375] width 1568 height 750
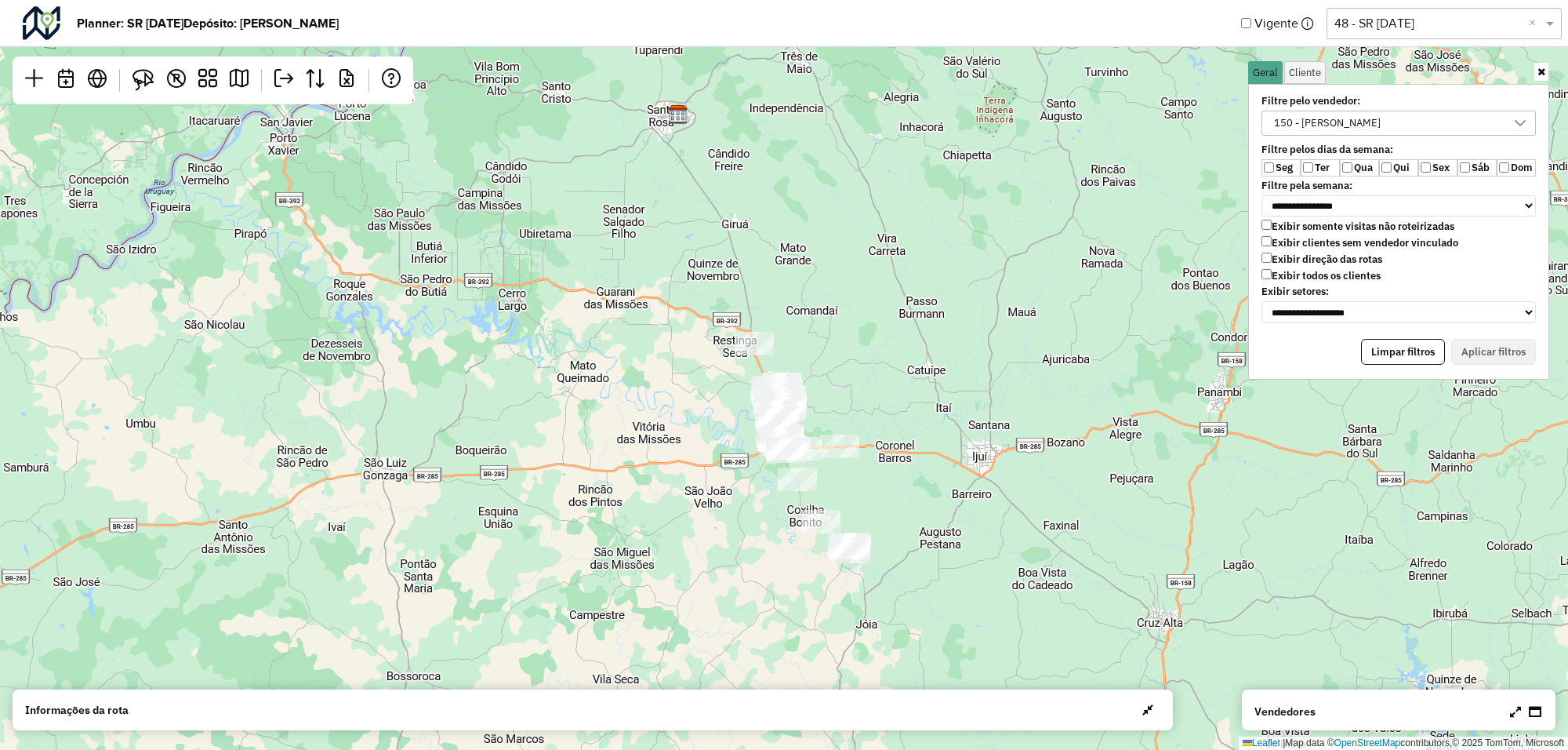
click at [1538, 71] on icon at bounding box center [1541, 71] width 8 height 10
